Goal: Information Seeking & Learning: Find specific fact

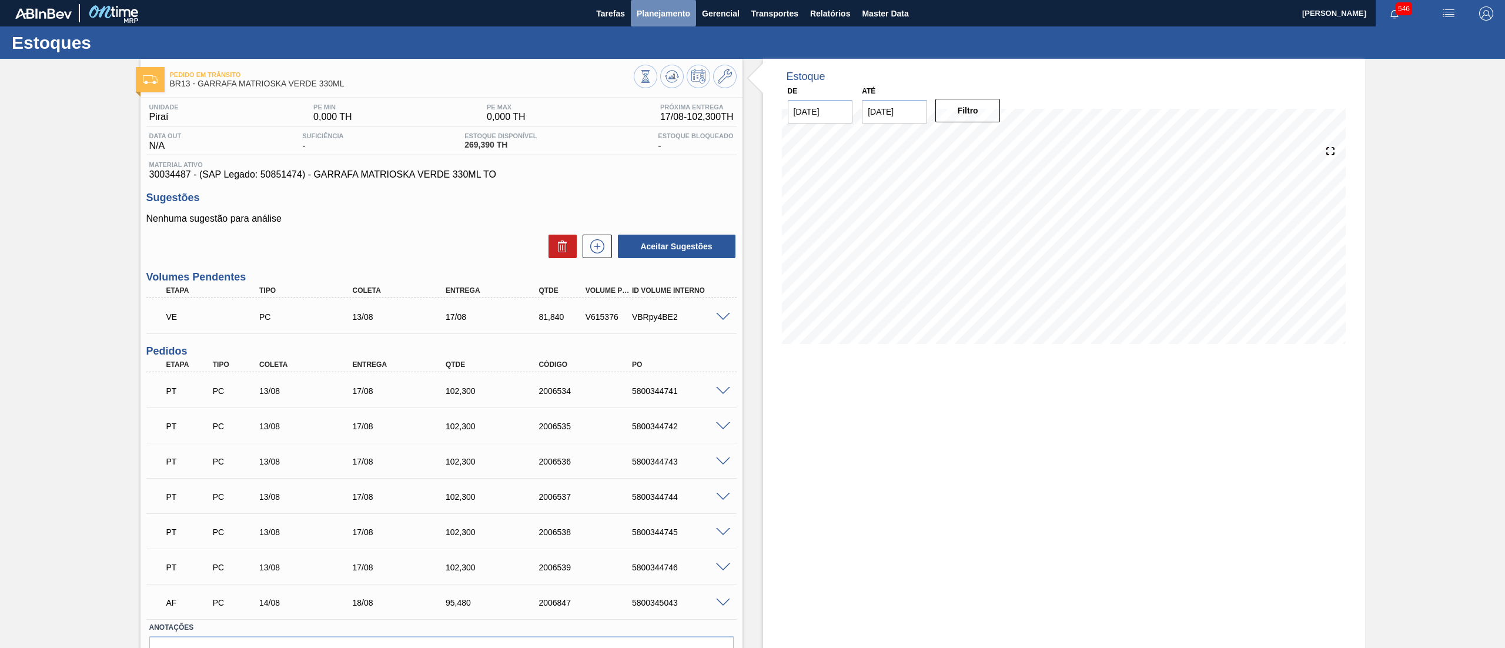
click at [659, 21] on button "Planejamento" at bounding box center [663, 13] width 65 height 26
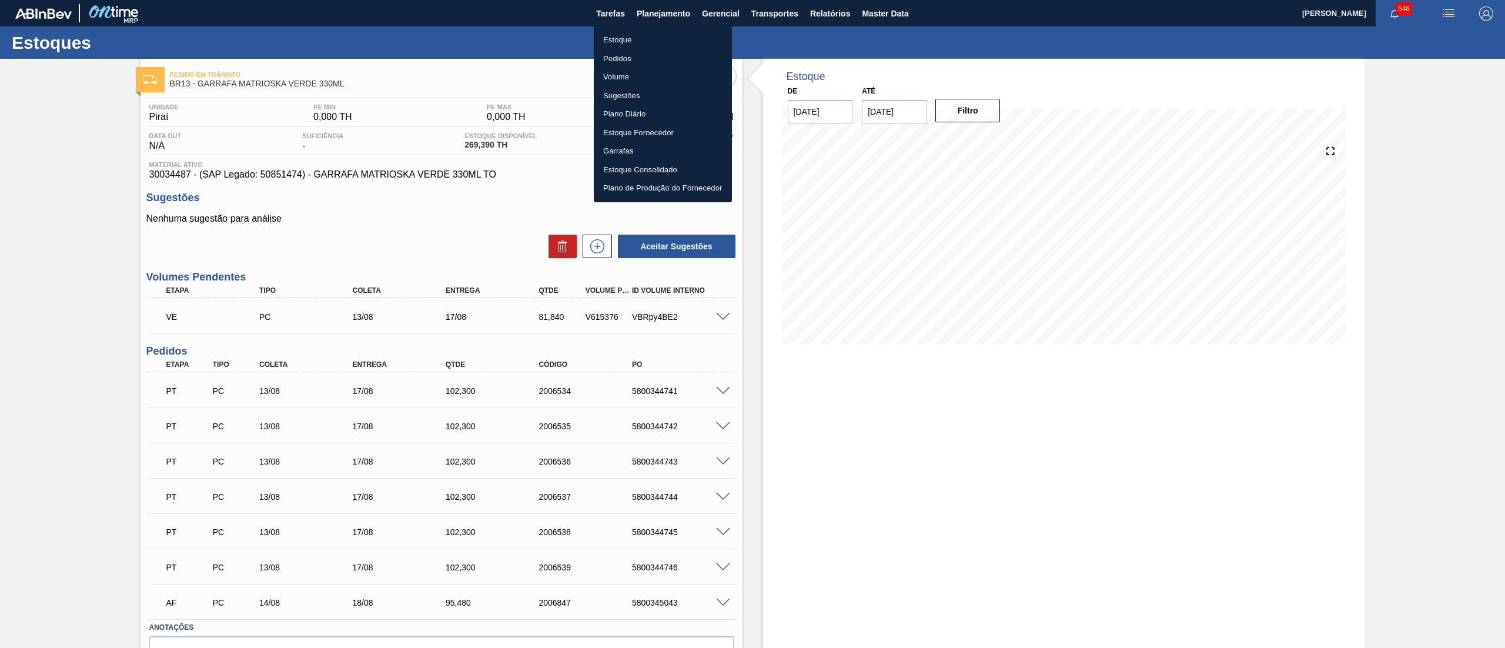
click at [660, 39] on li "Estoque" at bounding box center [663, 40] width 138 height 19
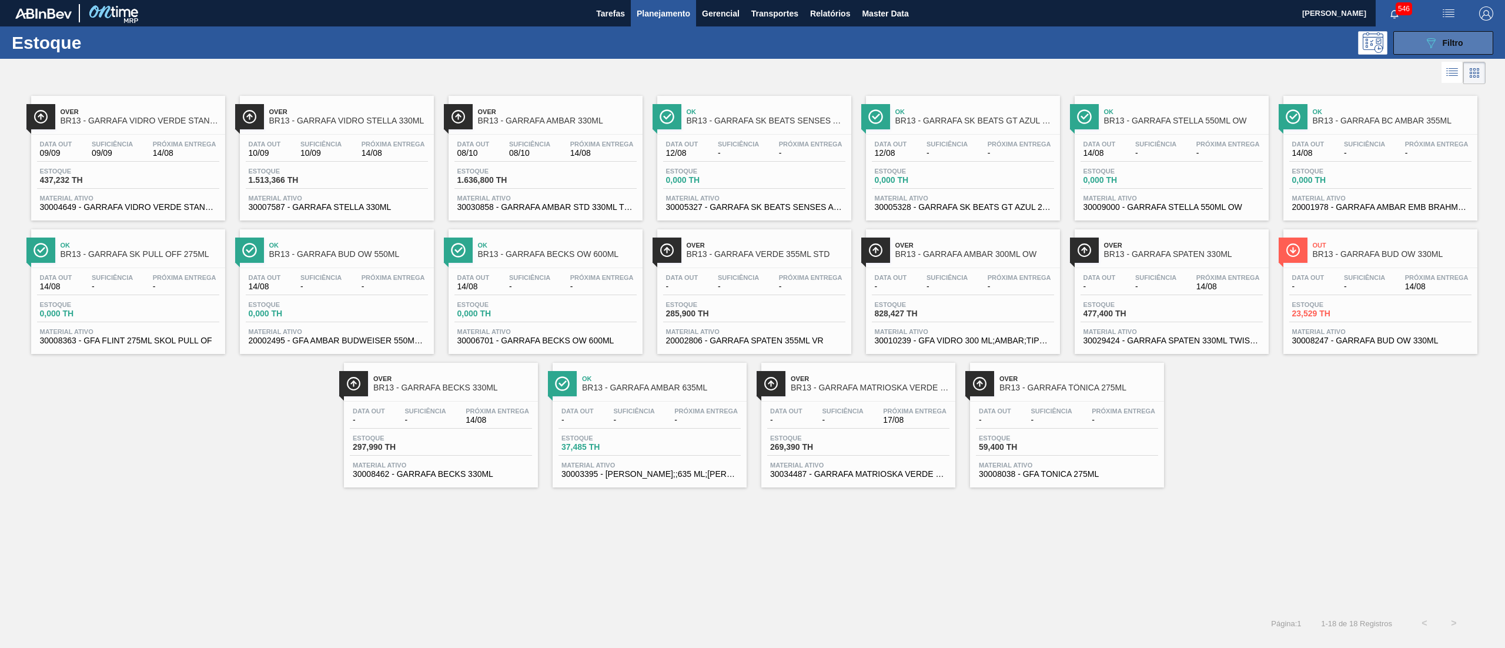
click at [1417, 38] on button "089F7B8B-B2A5-4AFE-B5C0-19BA573D28AC Filtro" at bounding box center [1444, 43] width 100 height 24
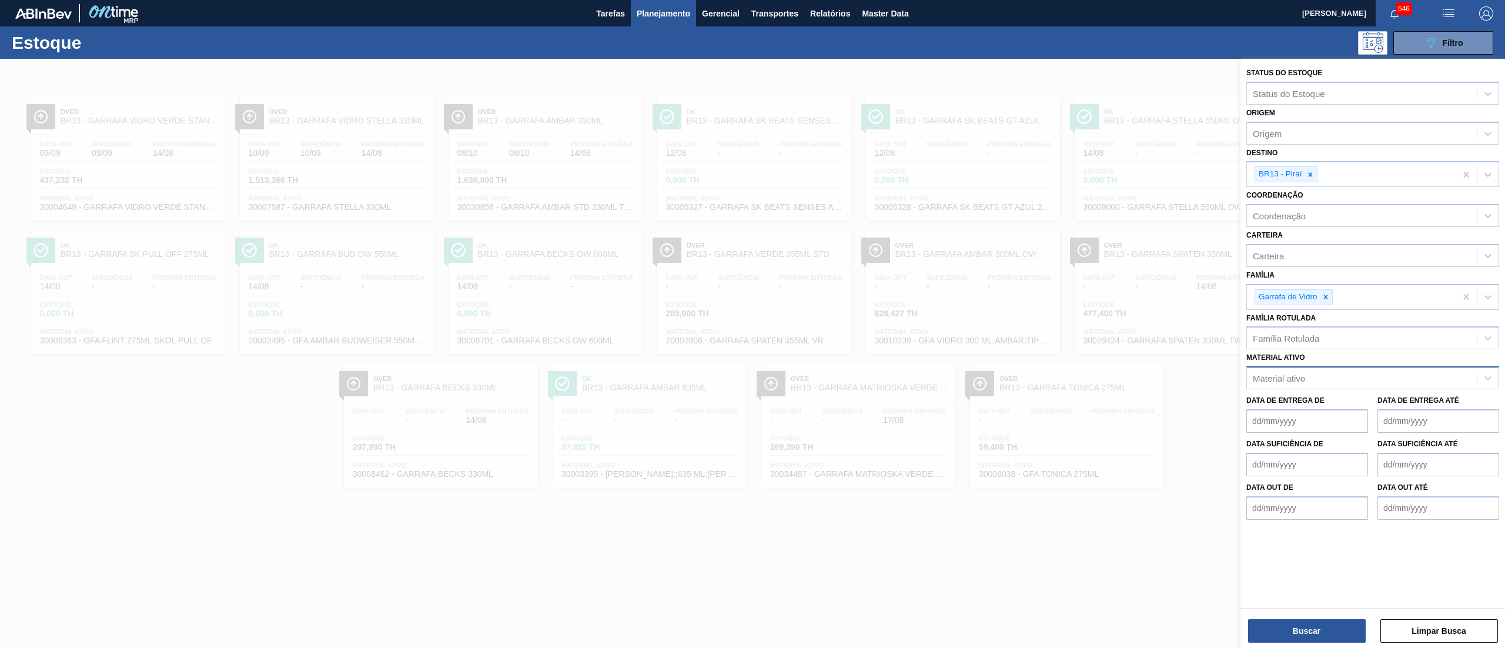
click at [1317, 373] on div "Material ativo" at bounding box center [1362, 378] width 230 height 17
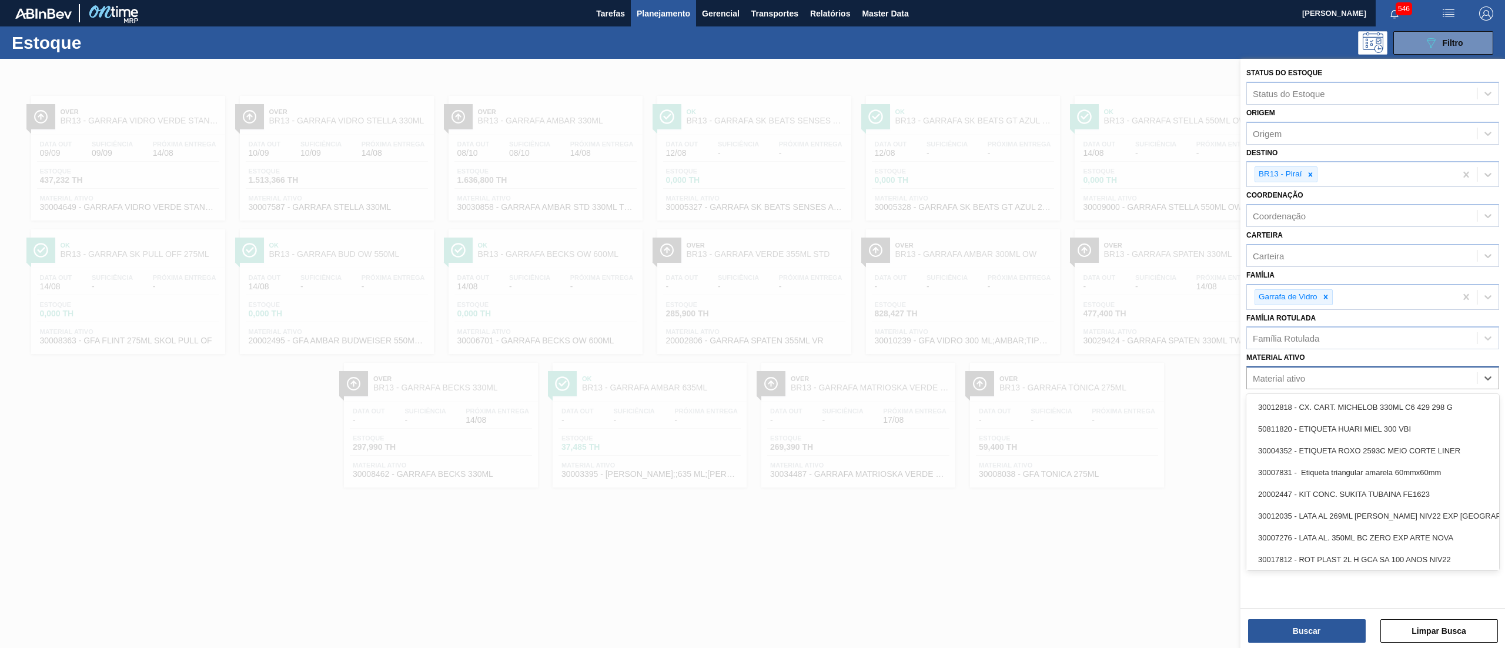
paste ativo "30030870"
type ativo "30030870"
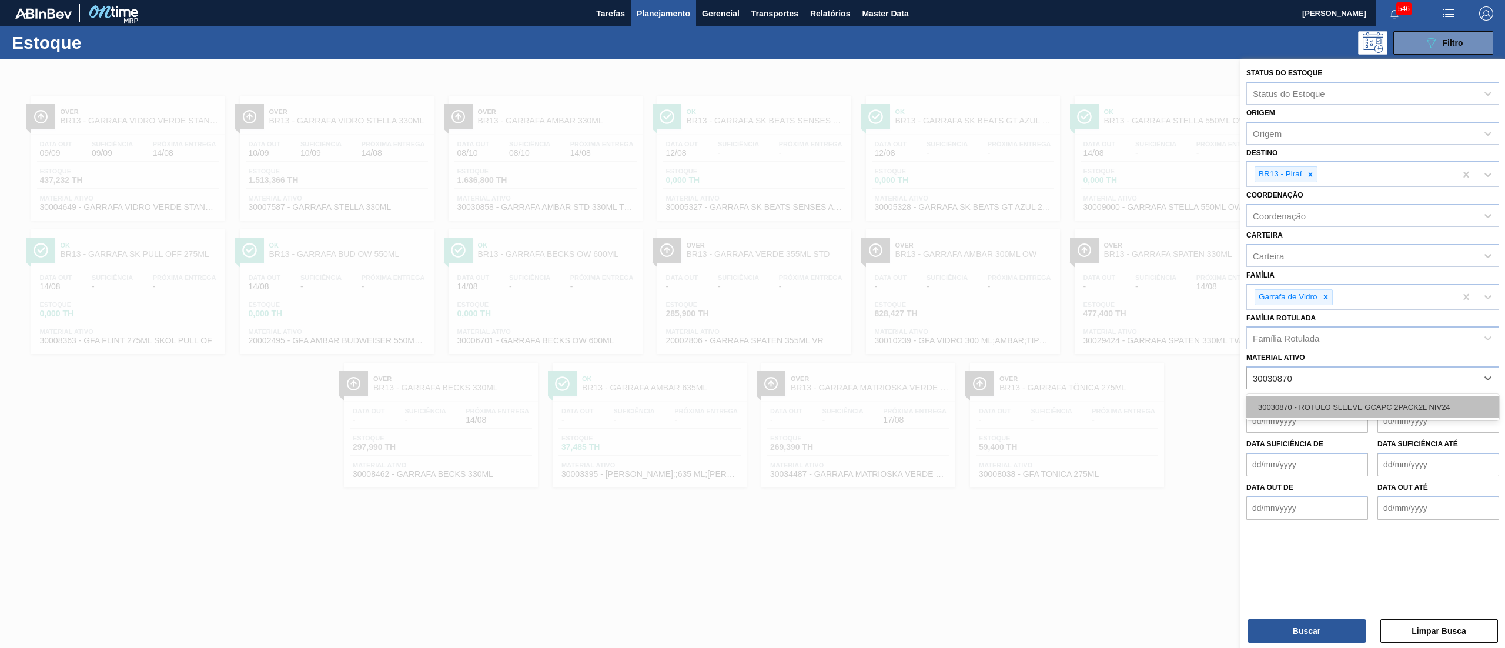
click at [1330, 402] on div "30030870 - ROTULO SLEEVE GCAPC 2PACK2L NIV24" at bounding box center [1373, 407] width 253 height 22
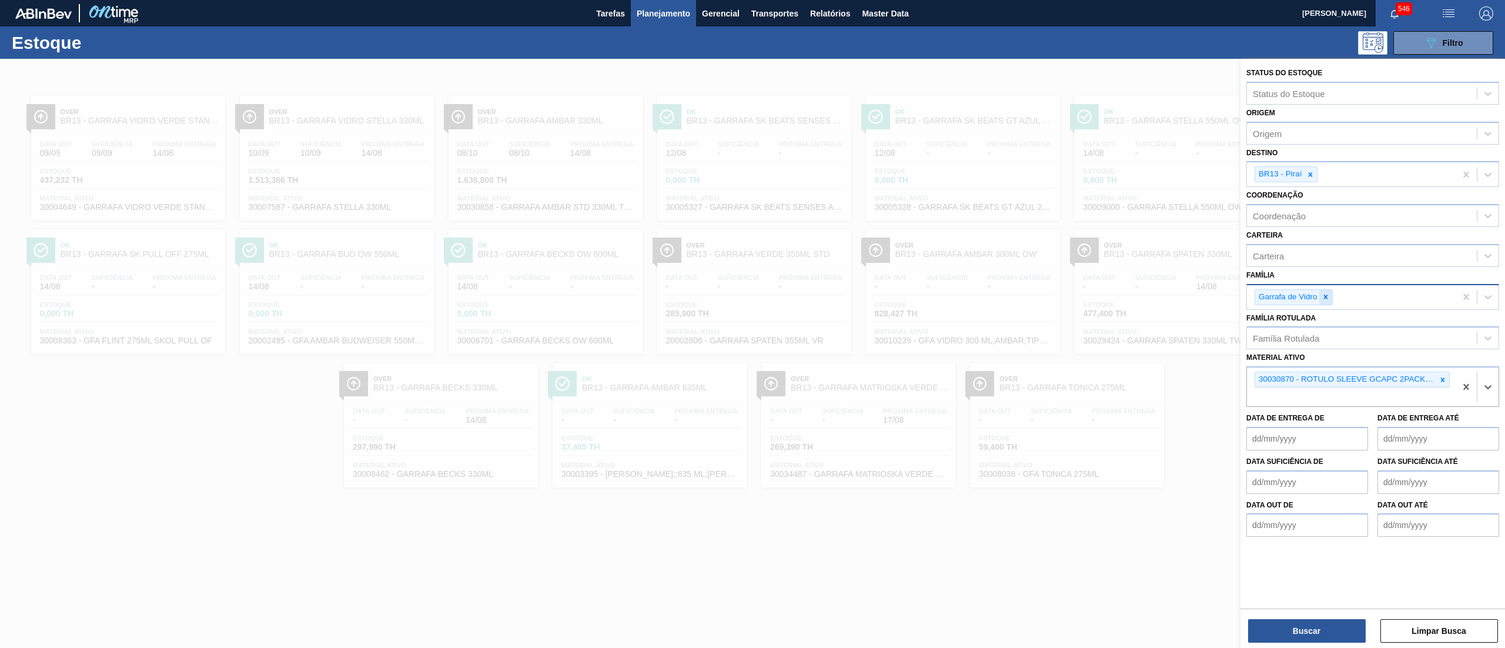
click at [1323, 290] on div at bounding box center [1326, 297] width 13 height 15
click at [1313, 171] on icon at bounding box center [1311, 175] width 8 height 8
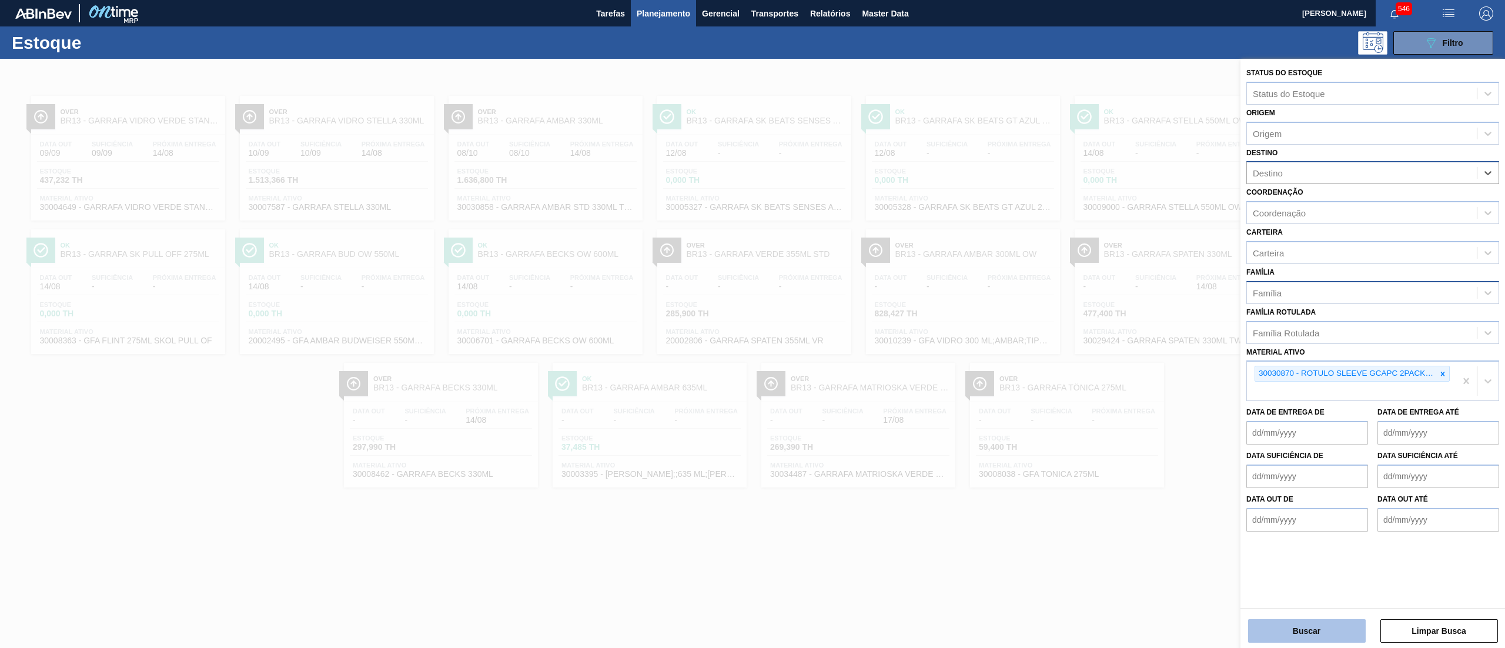
click at [1308, 627] on button "Buscar" at bounding box center [1307, 631] width 118 height 24
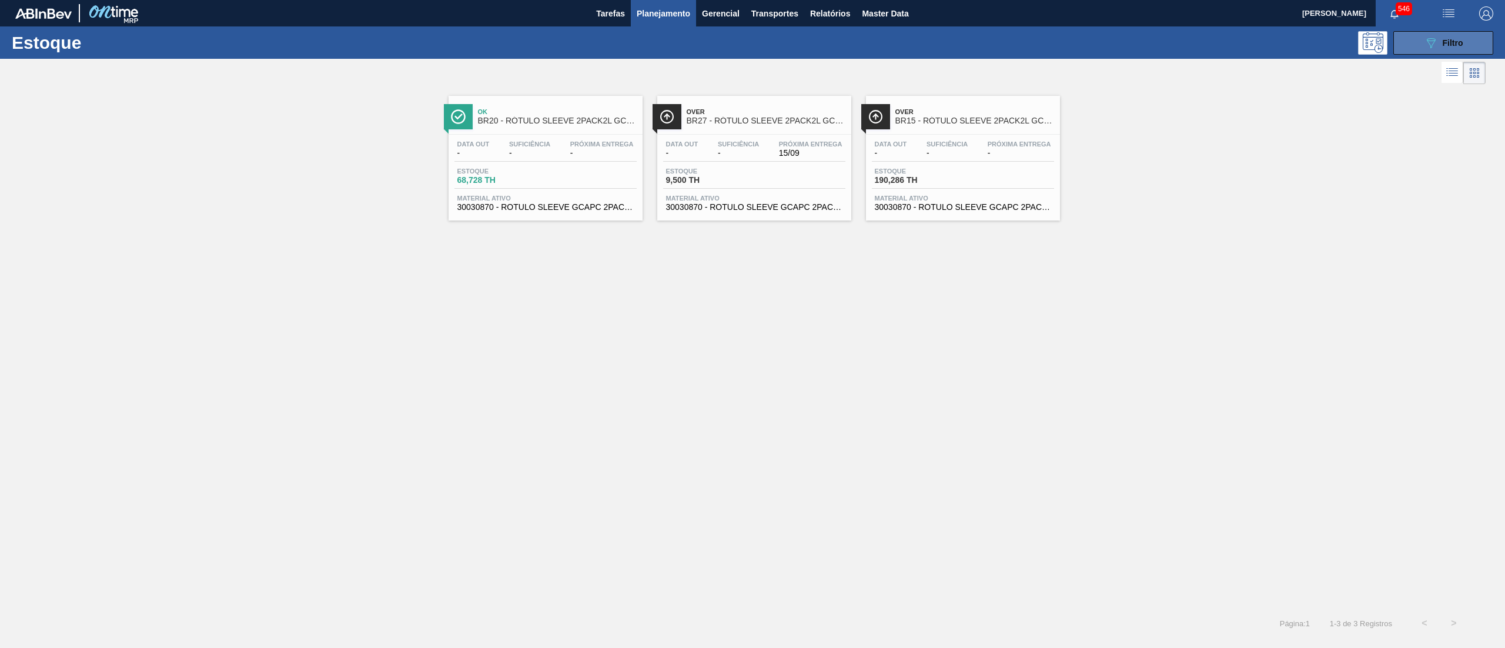
click at [1430, 42] on icon "089F7B8B-B2A5-4AFE-B5C0-19BA573D28AC" at bounding box center [1431, 43] width 14 height 14
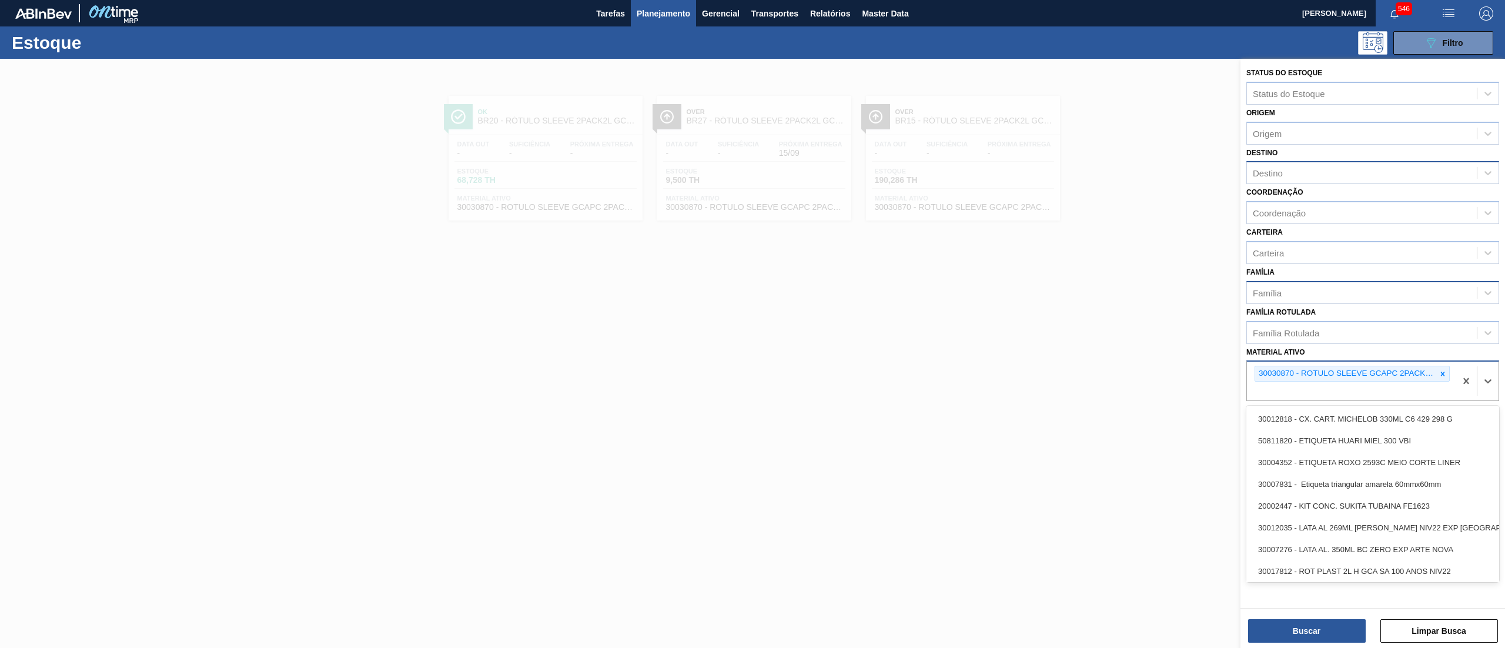
click at [1315, 387] on div "30030870 - ROTULO SLEEVE GCAPC 2PACK2L NIV24" at bounding box center [1351, 381] width 209 height 39
paste ativo "30034752"
type ativo "30034752"
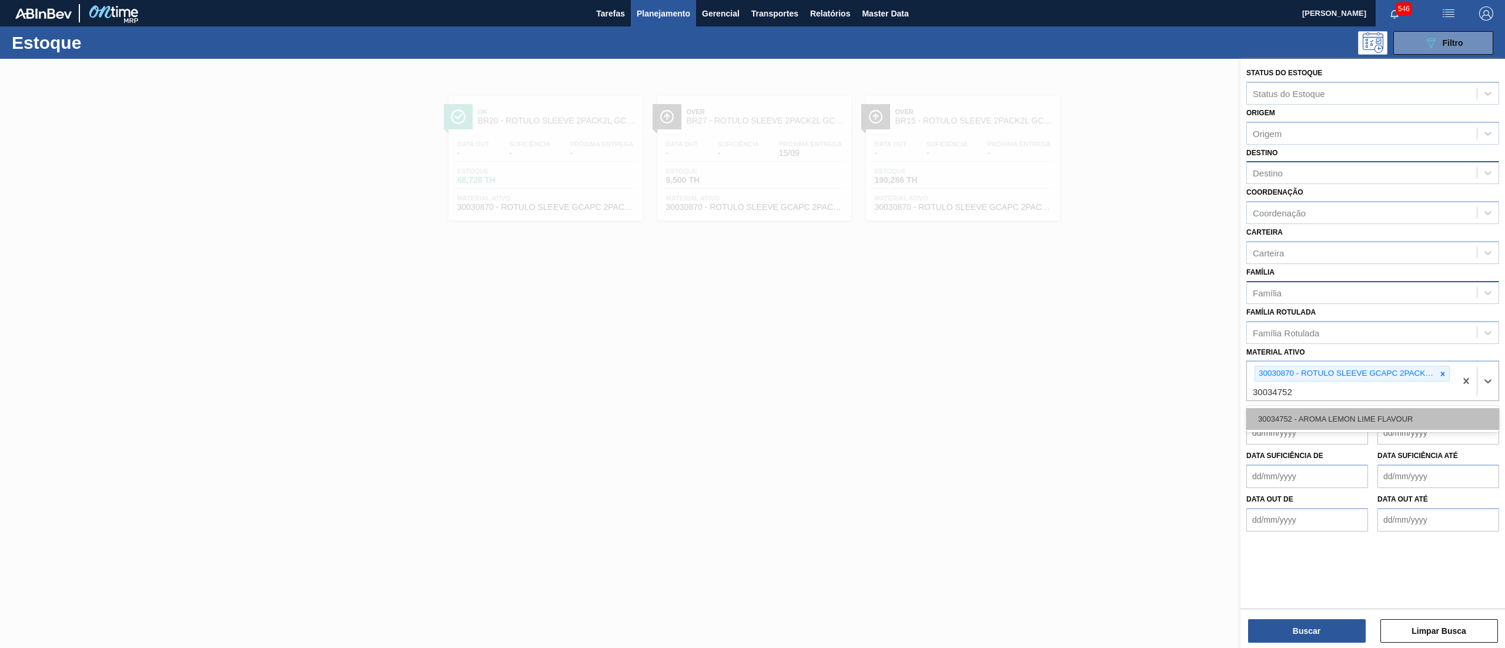
click at [1327, 411] on div "30034752 - AROMA LEMON LIME FLAVOUR" at bounding box center [1373, 419] width 253 height 22
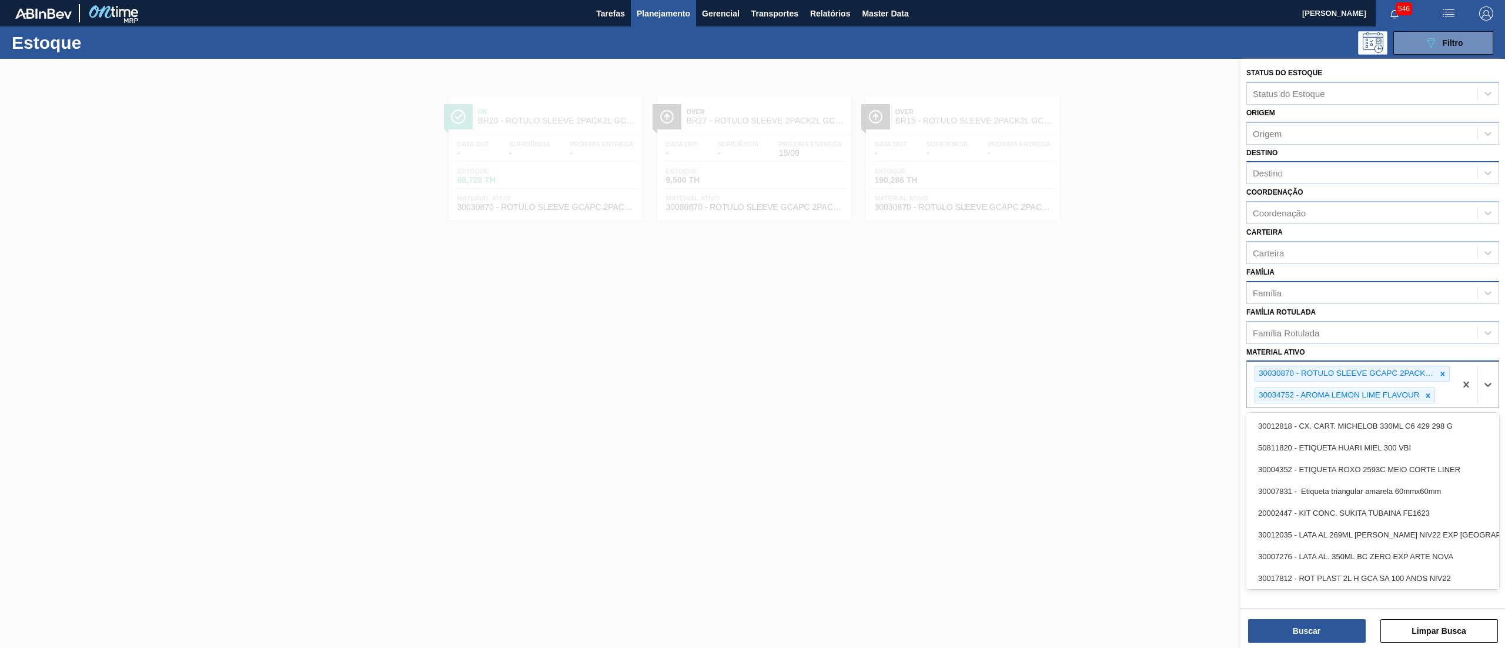
click at [1452, 367] on div "30030870 - ROTULO SLEEVE GCAPC 2PACK2L NIV24 30034752 - AROMA LEMON LIME FLAVOUR" at bounding box center [1351, 385] width 209 height 46
click at [1431, 395] on icon at bounding box center [1428, 396] width 8 height 8
click at [1345, 628] on button "Buscar" at bounding box center [1307, 631] width 118 height 24
